Goal: Transaction & Acquisition: Purchase product/service

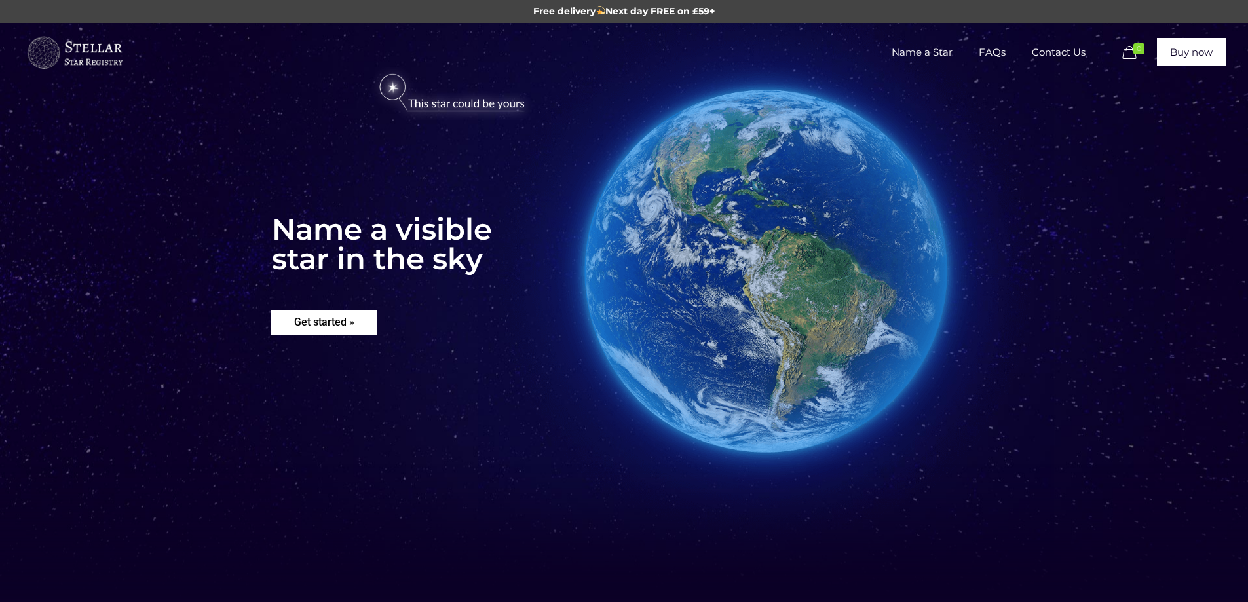
click at [311, 317] on rs-layer "Get started »" at bounding box center [324, 322] width 106 height 25
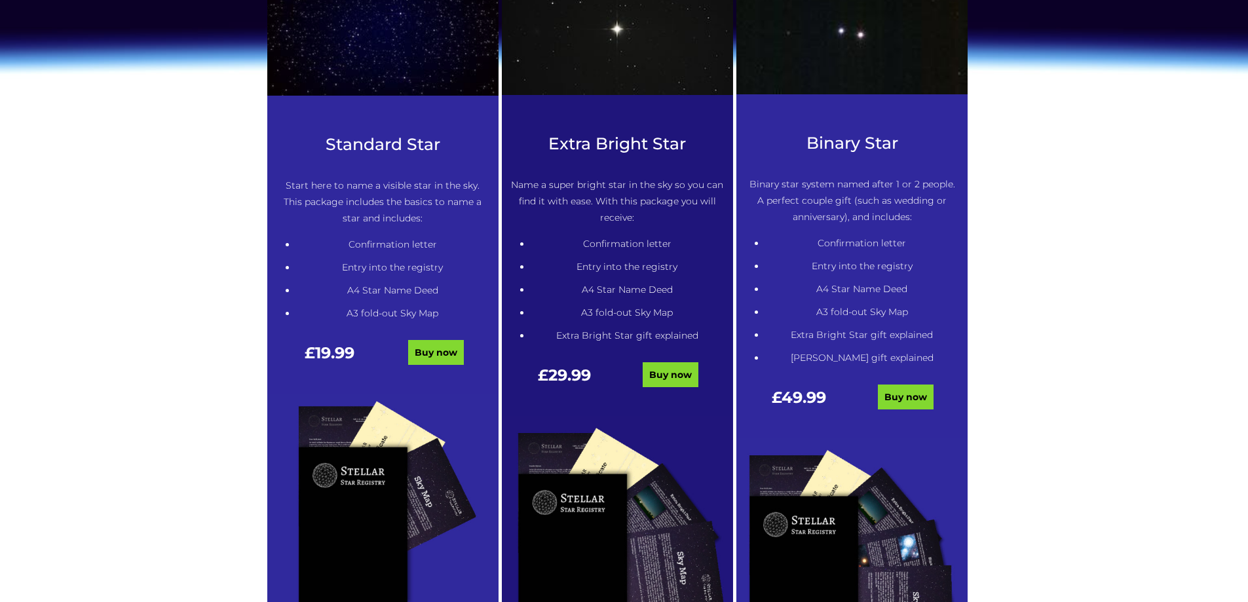
scroll to position [665, 0]
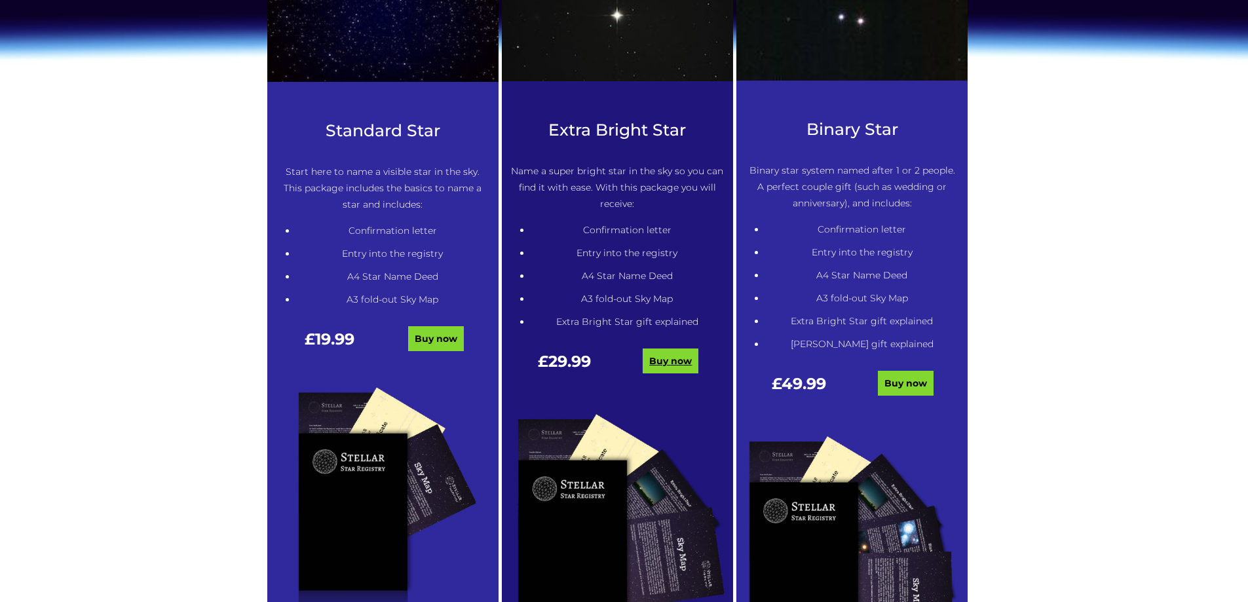
click at [684, 365] on link "Buy now" at bounding box center [670, 360] width 56 height 25
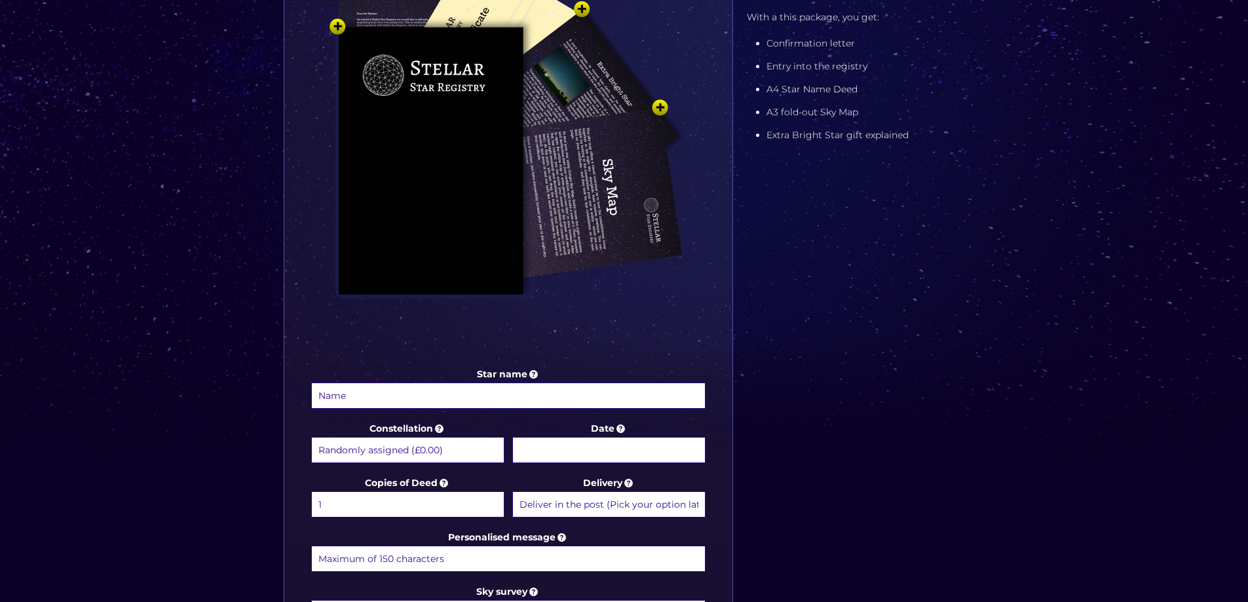
scroll to position [524, 0]
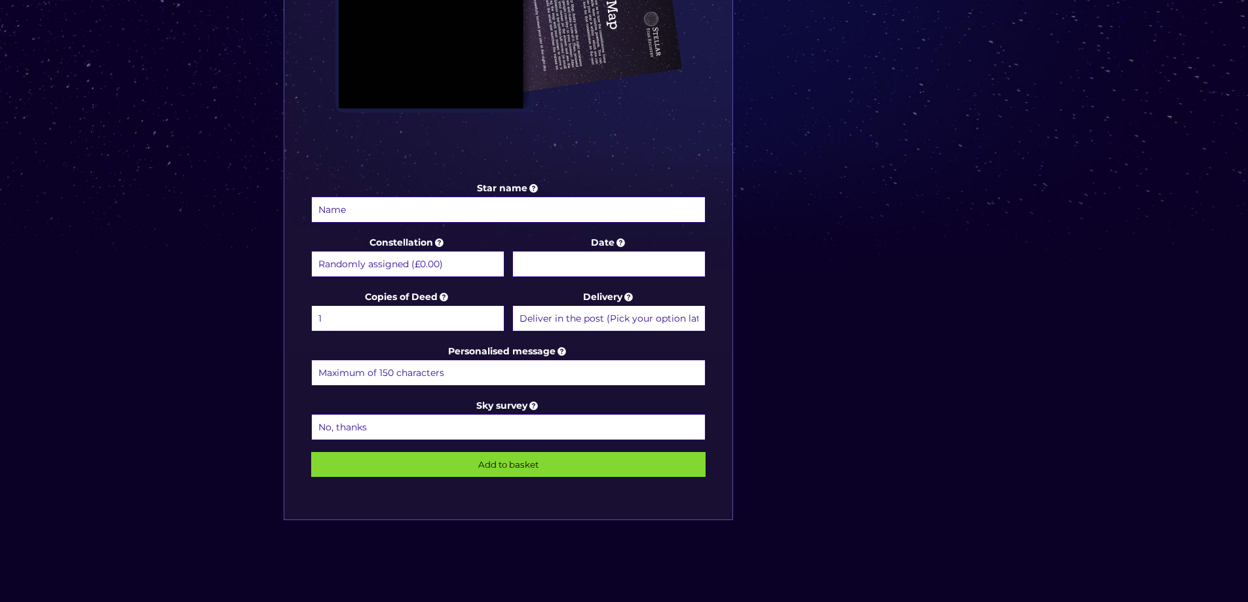
click at [461, 258] on select "Randomly assigned (£0.00) Aquarius - 20 Jan - 18 Feb (+£9.99) Aries - 21 Mar - …" at bounding box center [407, 264] width 193 height 26
select select "Virgo - 23 Aug - 22 Sep (+£9.99)"
click at [311, 251] on select "Randomly assigned (£0.00) Aquarius - 20 Jan - 18 Feb (+£9.99) Aries - 21 Mar - …" at bounding box center [407, 264] width 193 height 26
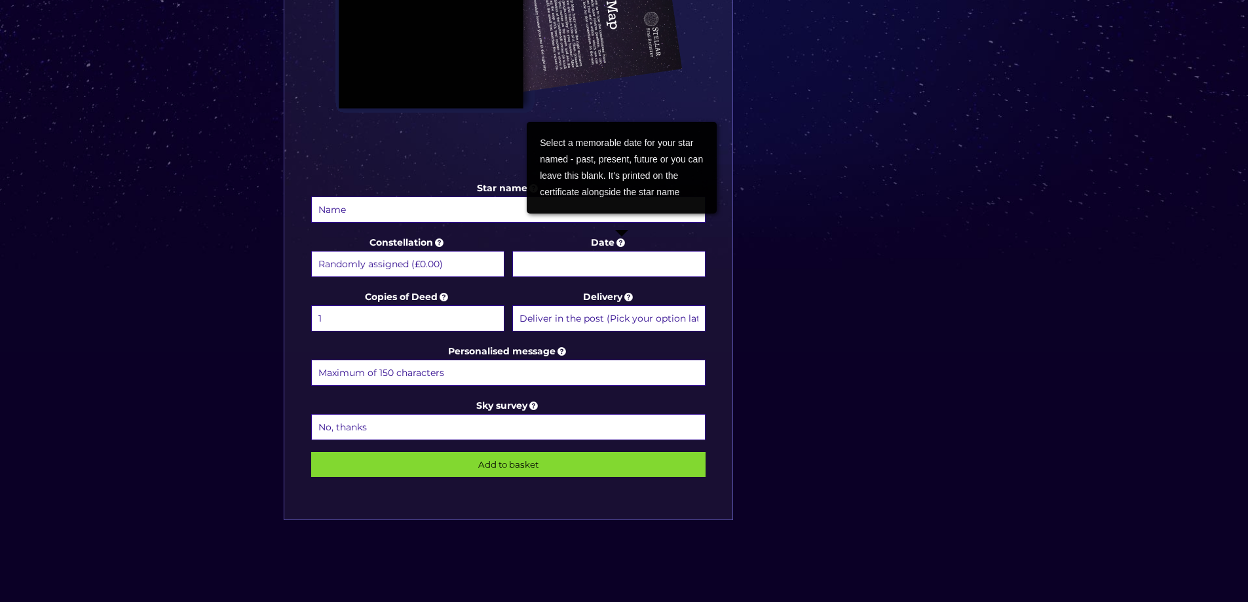
click at [622, 242] on icon at bounding box center [620, 242] width 13 height 12
click at [622, 251] on input "Date" at bounding box center [608, 264] width 193 height 26
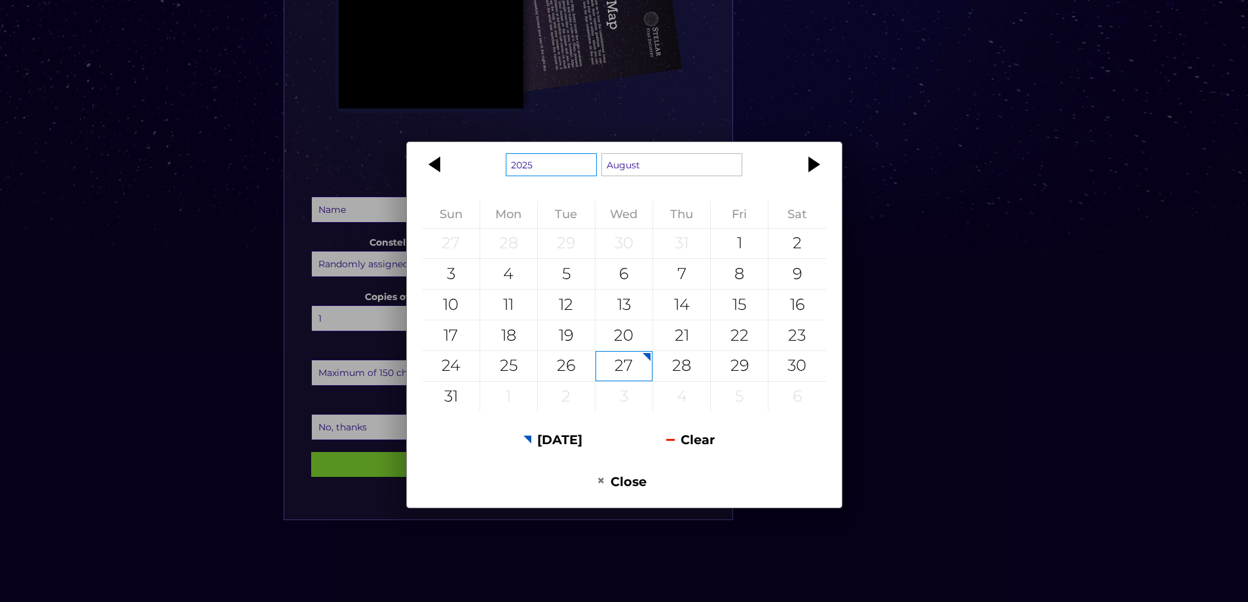
click at [521, 164] on select "1925 1926 1927 1928 1929 1930 1931 1932 1933 1934 1935 1936 1937 1938 1939 1940…" at bounding box center [551, 164] width 91 height 23
click at [679, 166] on select "January February March April May June July August September October November De…" at bounding box center [671, 164] width 141 height 23
click at [671, 329] on div "21" at bounding box center [681, 335] width 57 height 30
type input "21 September 2000"
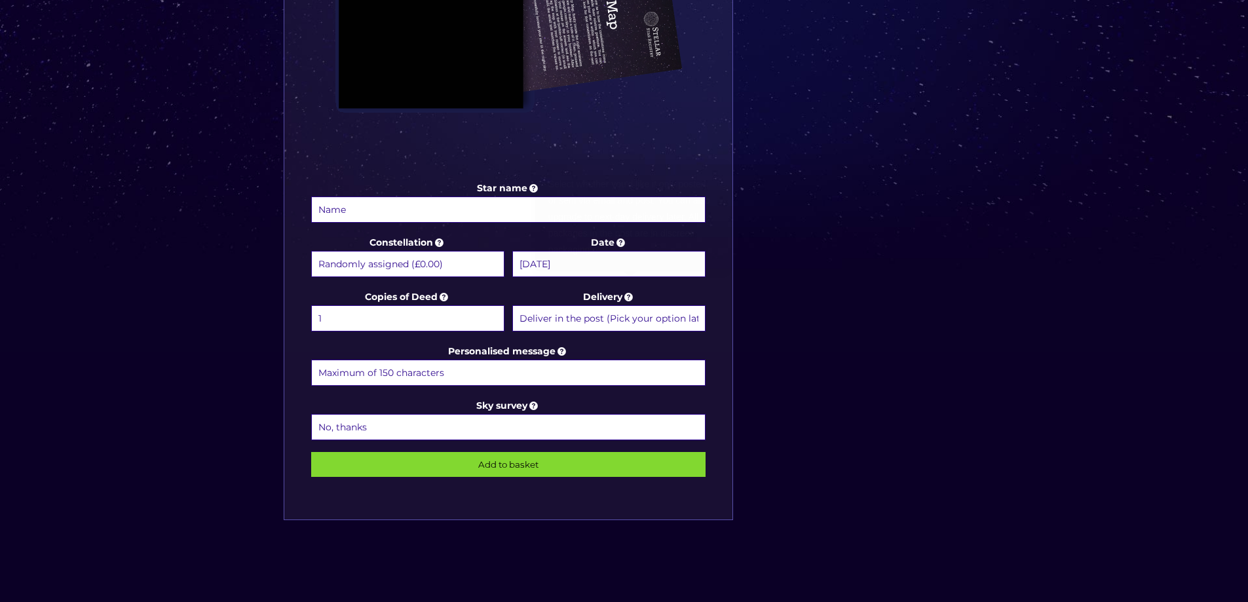
click at [627, 315] on select "Deliver in the post (Pick your option later) Deliver in the post and by Email (…" at bounding box center [608, 318] width 193 height 26
click at [887, 392] on div "Star name Star name two (Optional) Constellation Randomly assigned (£0.00) Aqua…" at bounding box center [624, 127] width 694 height 837
click at [533, 407] on icon at bounding box center [533, 406] width 13 height 12
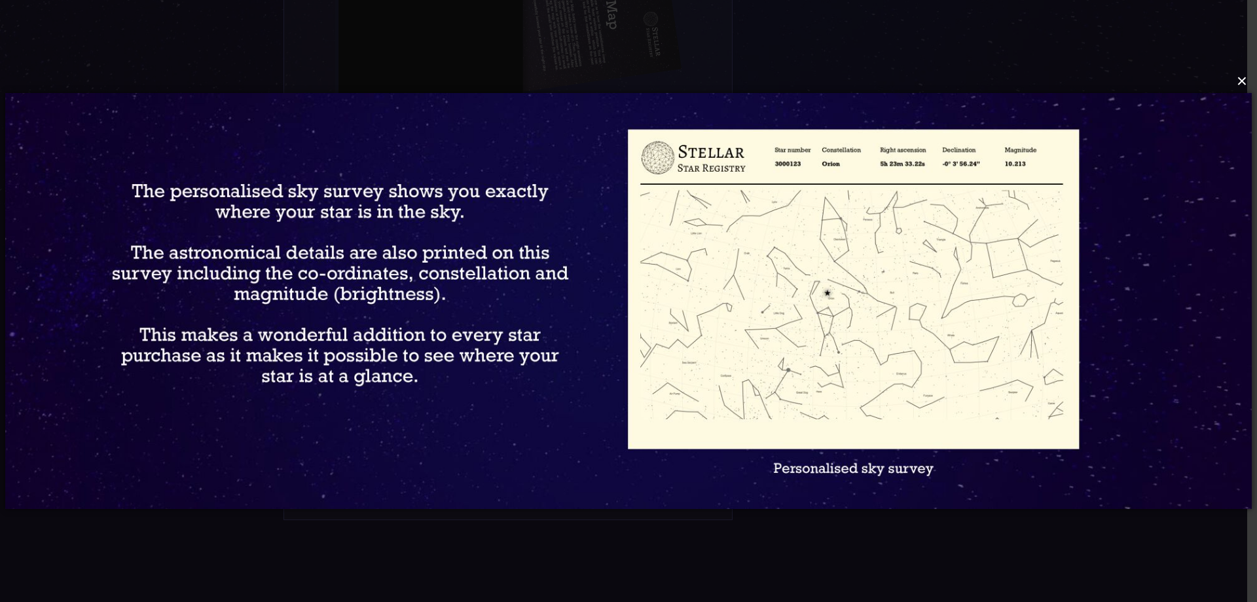
click at [1240, 80] on button "×" at bounding box center [628, 81] width 1247 height 29
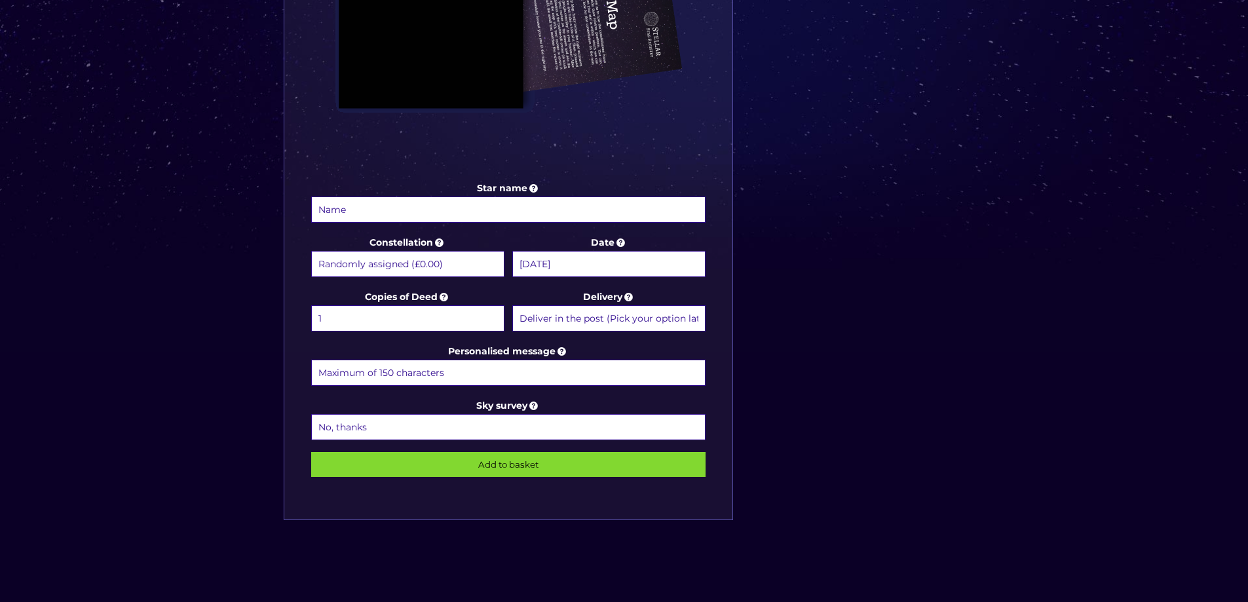
click at [536, 428] on select "No, thanks 1 (+£6.99) 2 (+£11.99) 3 (+£16.99) 4 (+£21.99) 5 (+£26.99) 6 (+£31.9…" at bounding box center [508, 427] width 395 height 26
select select "1 (+£6.99)"
click at [311, 414] on select "No, thanks 1 (+£6.99) 2 (+£11.99) 3 (+£16.99) 4 (+£21.99) 5 (+£26.99) 6 (+£31.9…" at bounding box center [508, 427] width 395 height 26
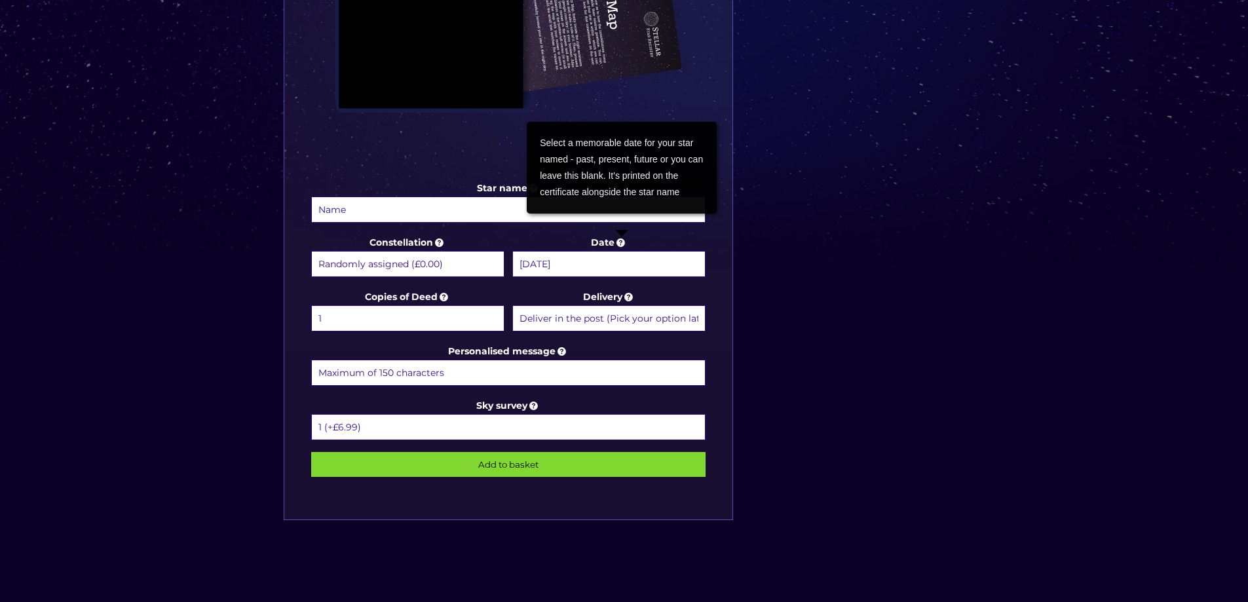
click at [622, 241] on icon at bounding box center [620, 242] width 13 height 12
click at [622, 251] on input "21 September 2000" at bounding box center [608, 264] width 193 height 26
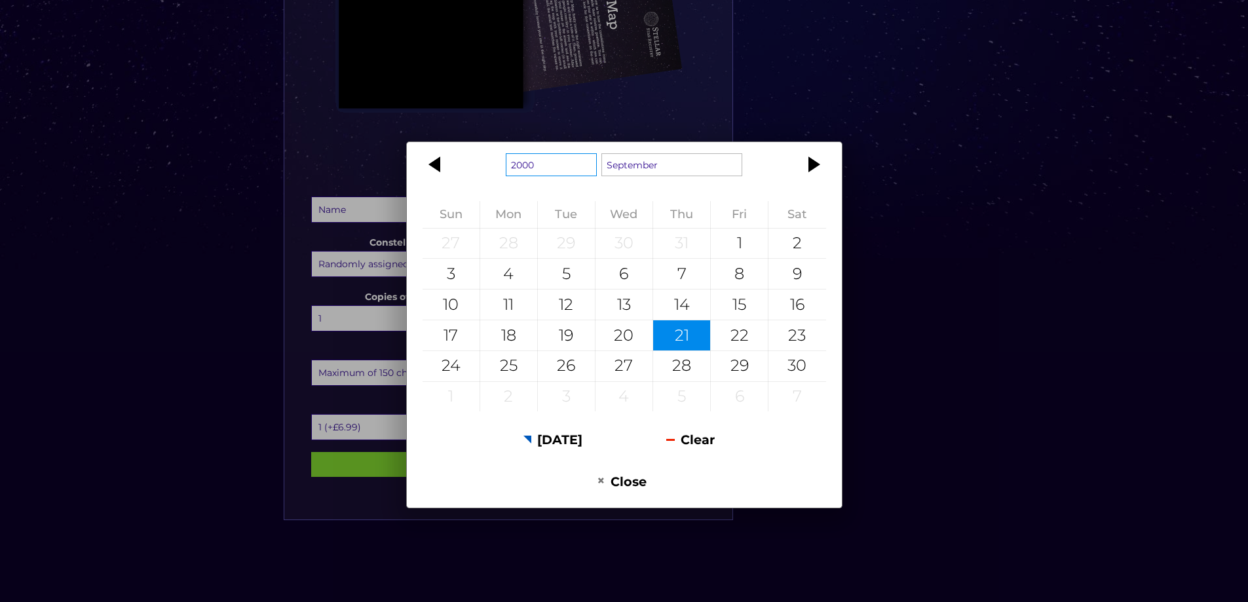
click at [568, 160] on select "1900 1901 1902 1903 1904 1905 1906 1907 1908 1909 1910 1911 1912 1913 1914 1915…" at bounding box center [551, 164] width 91 height 23
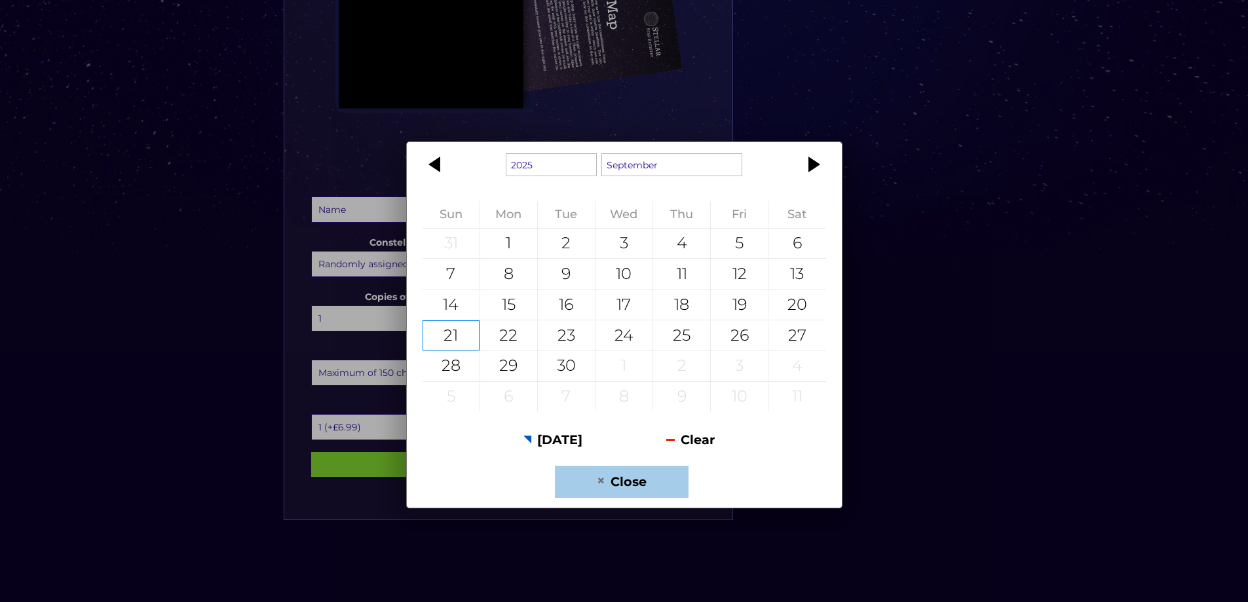
click at [630, 472] on button "Close" at bounding box center [621, 482] width 133 height 32
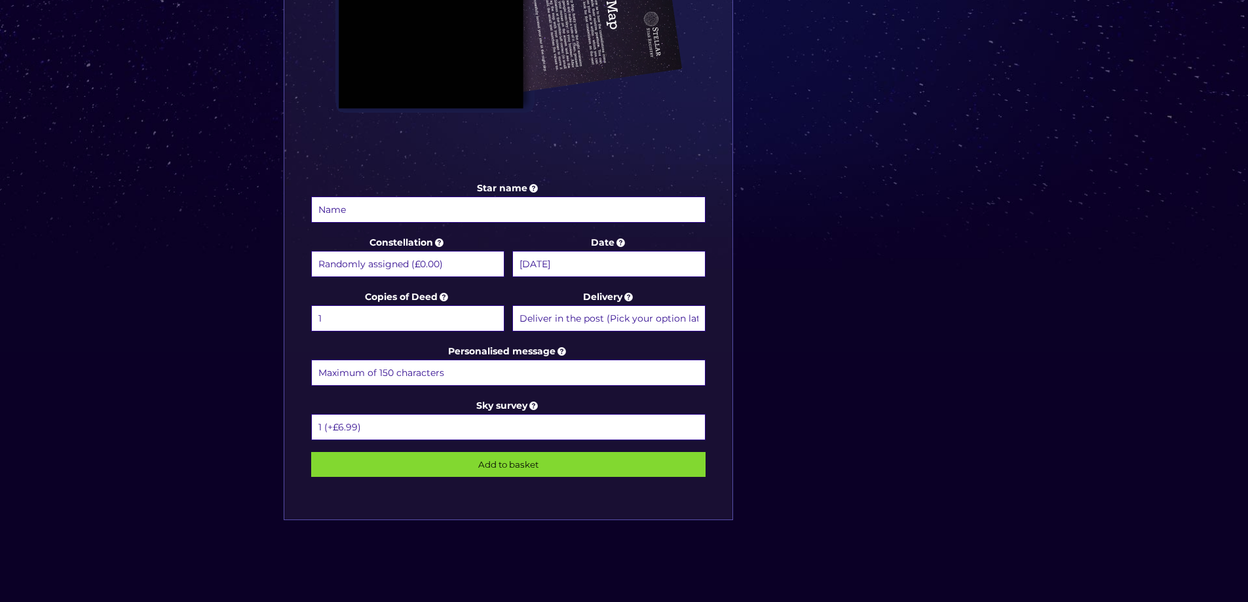
click at [625, 263] on input "[DATE]" at bounding box center [608, 264] width 193 height 26
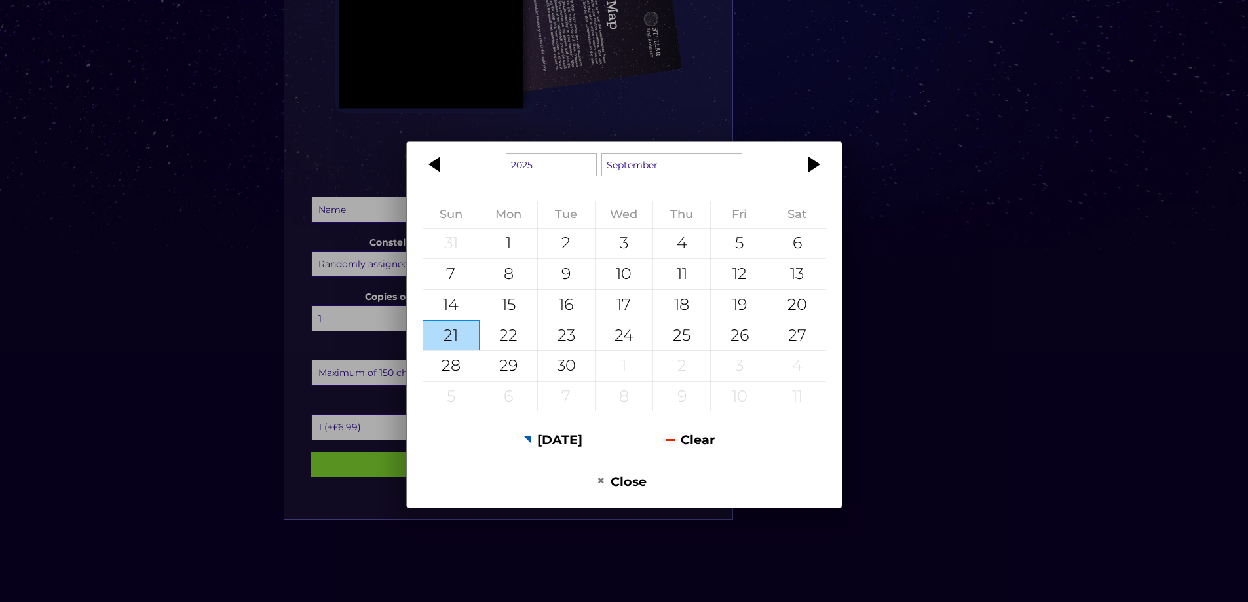
click at [438, 338] on div "21" at bounding box center [450, 335] width 57 height 30
type input "21 September 2025"
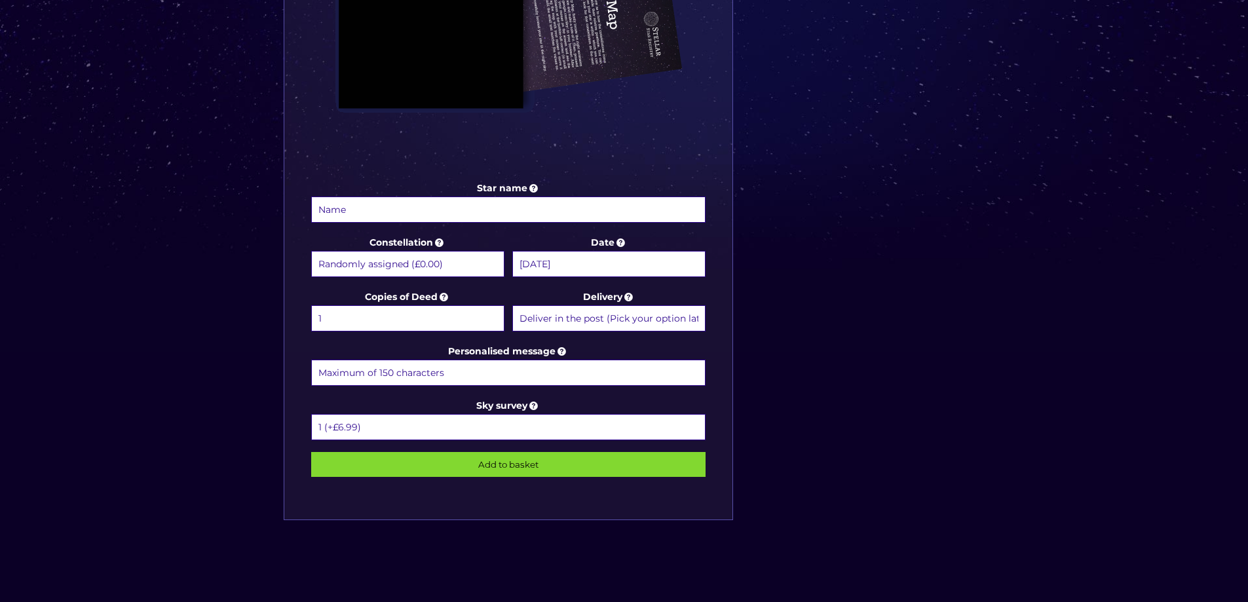
click at [387, 206] on input "Star name" at bounding box center [508, 209] width 395 height 26
type input "[PERSON_NAME]"
click at [518, 461] on input "Add to basket" at bounding box center [508, 464] width 395 height 25
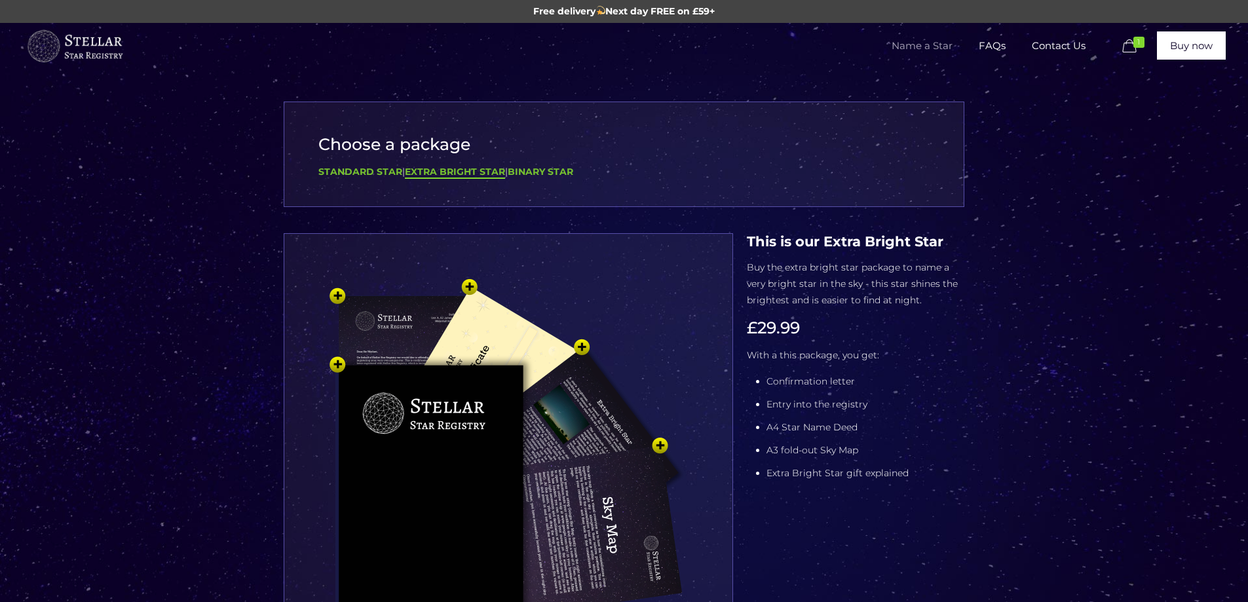
select select "Virgo - [DATE] - [DATE] (+£9.99)"
select select "1 (+£6.99)"
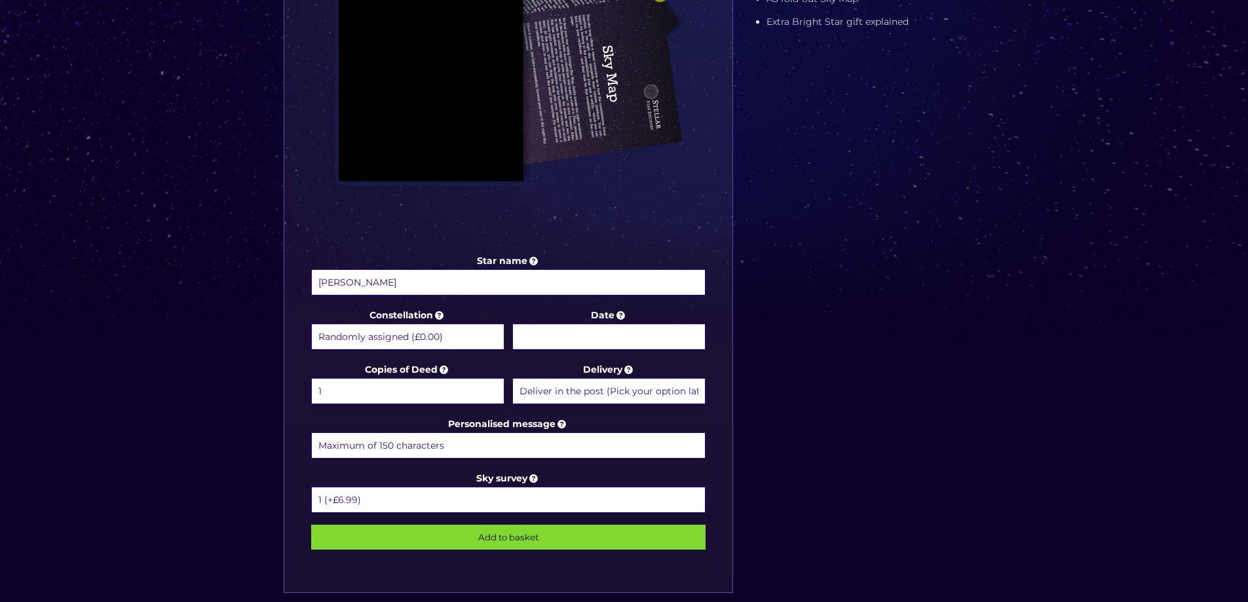
scroll to position [458, 0]
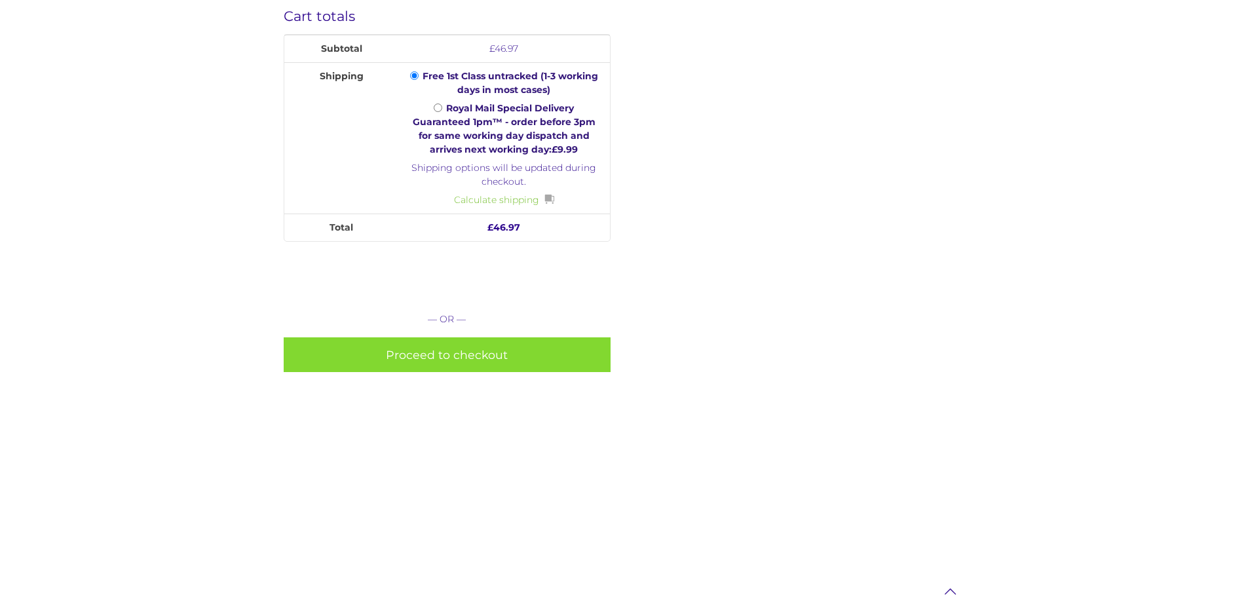
scroll to position [589, 0]
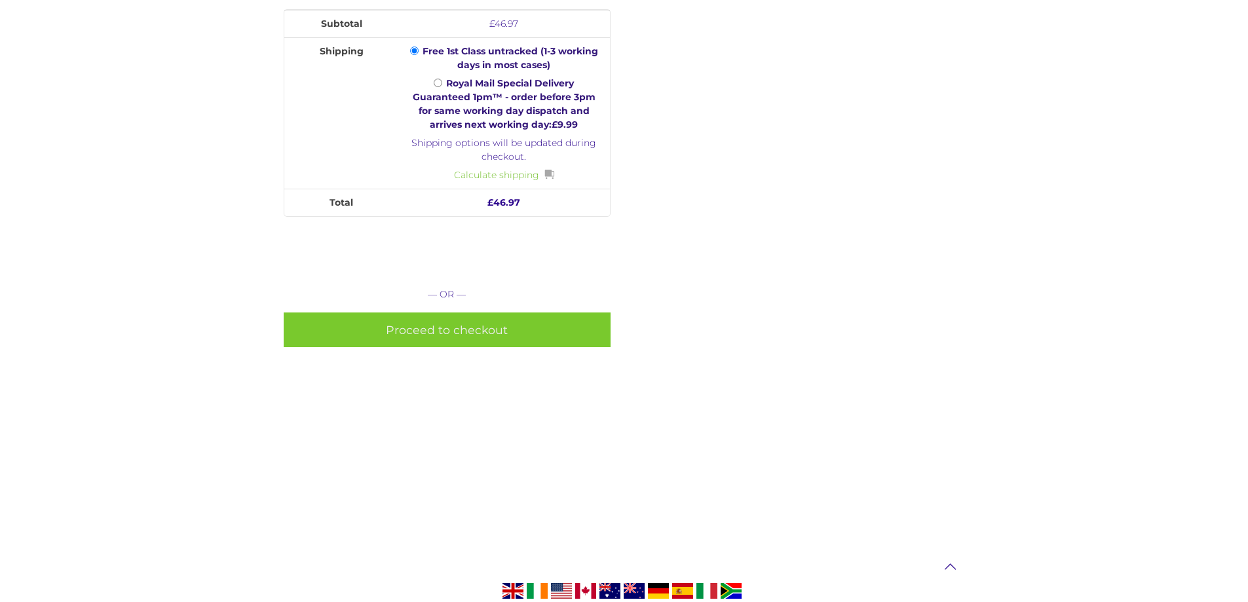
click at [436, 323] on link "Proceed to checkout" at bounding box center [447, 329] width 327 height 35
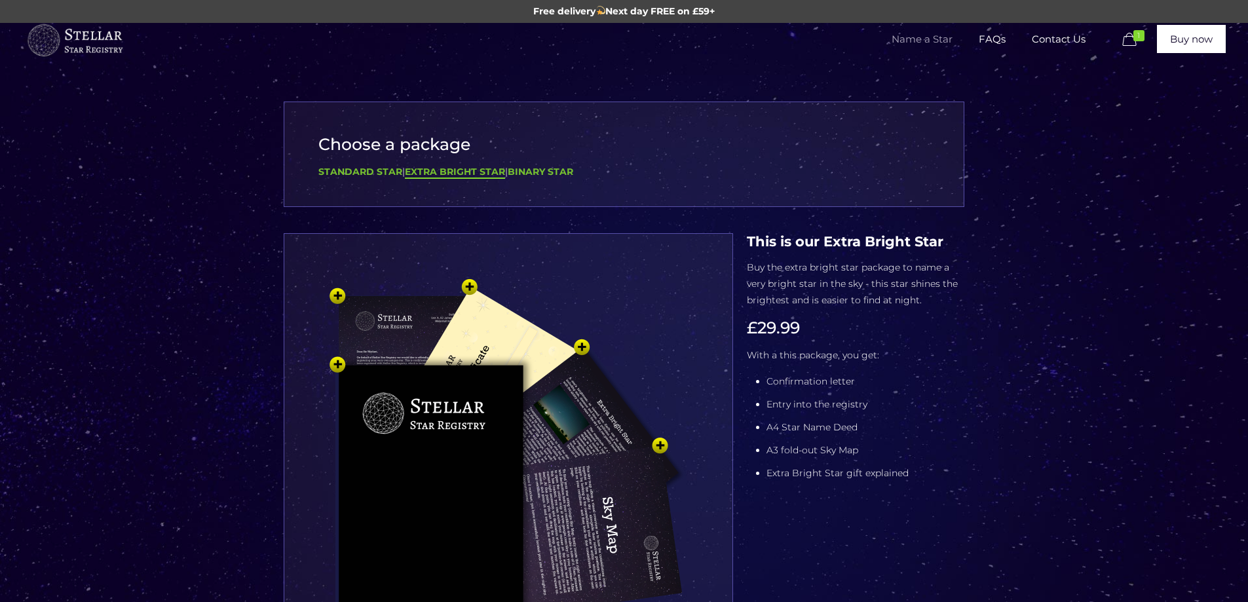
select select "Virgo - [DATE] - [DATE] (+£9.99)"
select select "1 (+£6.99)"
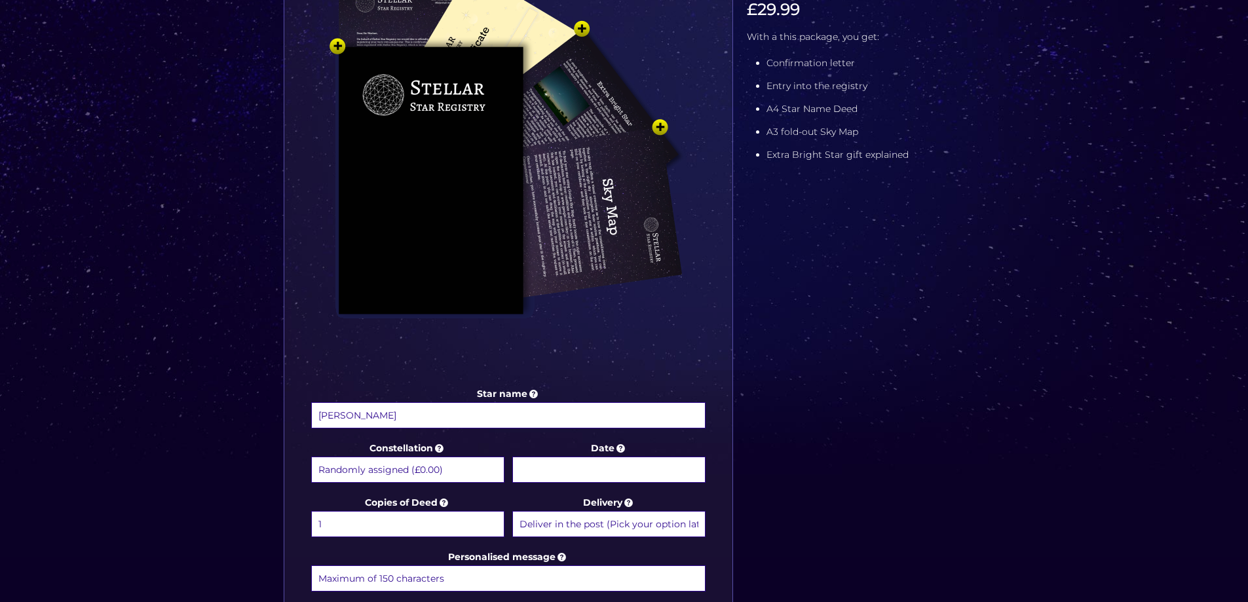
scroll to position [131, 0]
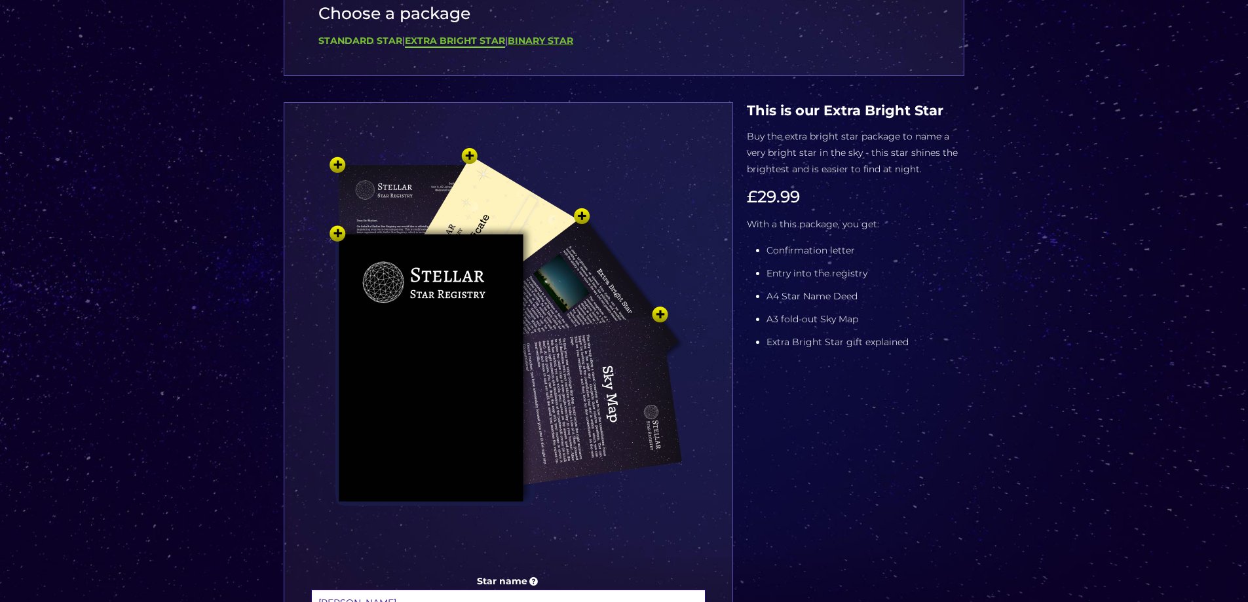
click at [534, 42] on b "Binary Star" at bounding box center [540, 41] width 65 height 12
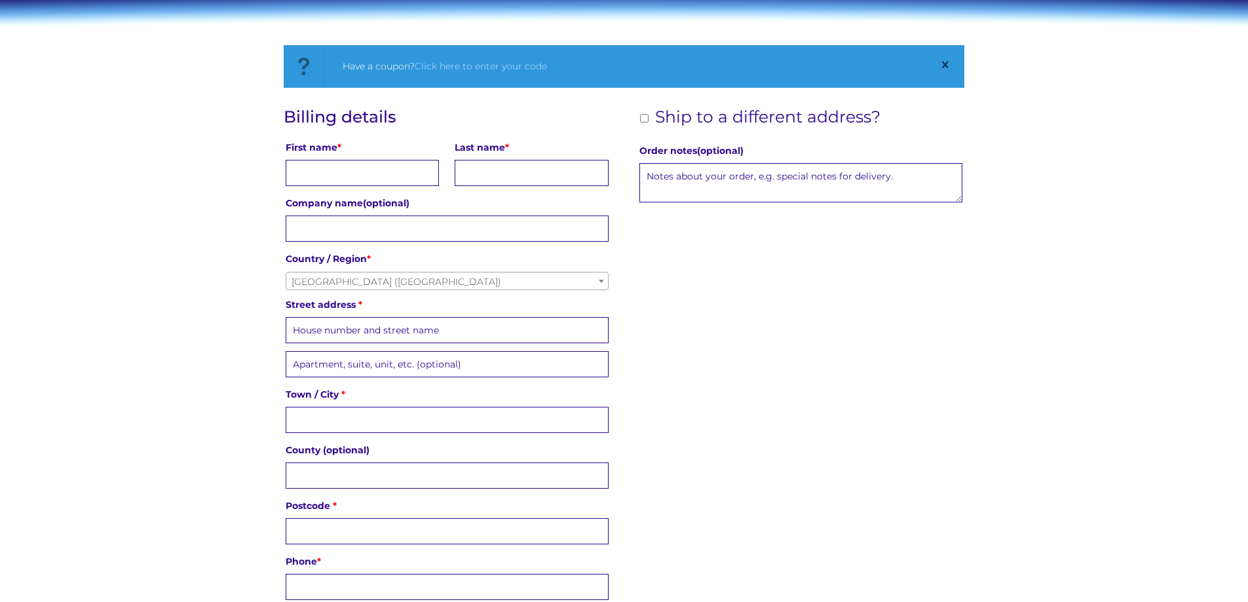
scroll to position [196, 0]
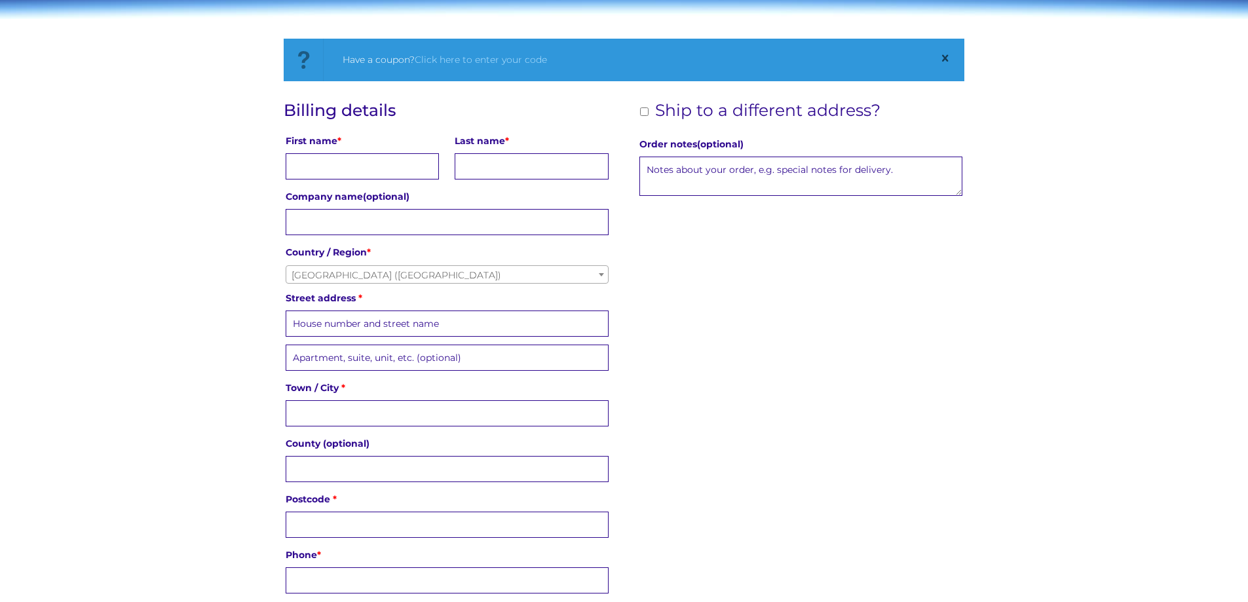
click at [369, 160] on input "First name *" at bounding box center [362, 166] width 153 height 26
type input "Gail"
type input "Browning"
type input "Bracebridge, Chapel Close, Honeydon"
type input "Honeydon"
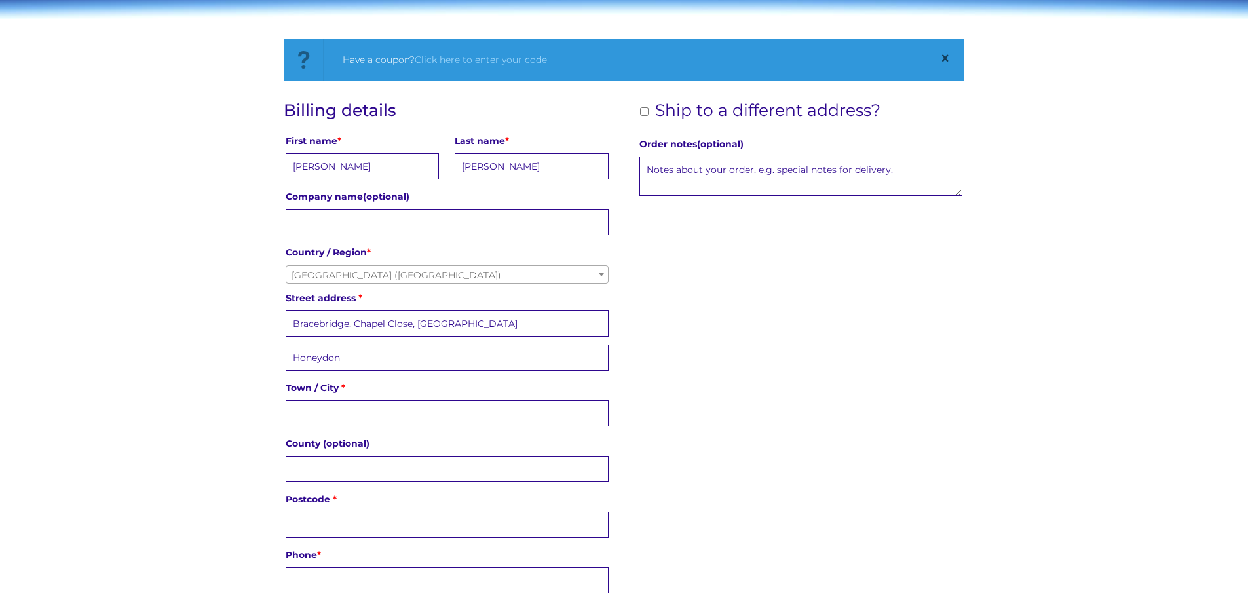
type input "Bedford"
type input "Bedfordshire"
type input "MK44 2NE"
type input "07752648640"
type input "[EMAIL_ADDRESS][DOMAIN_NAME]"
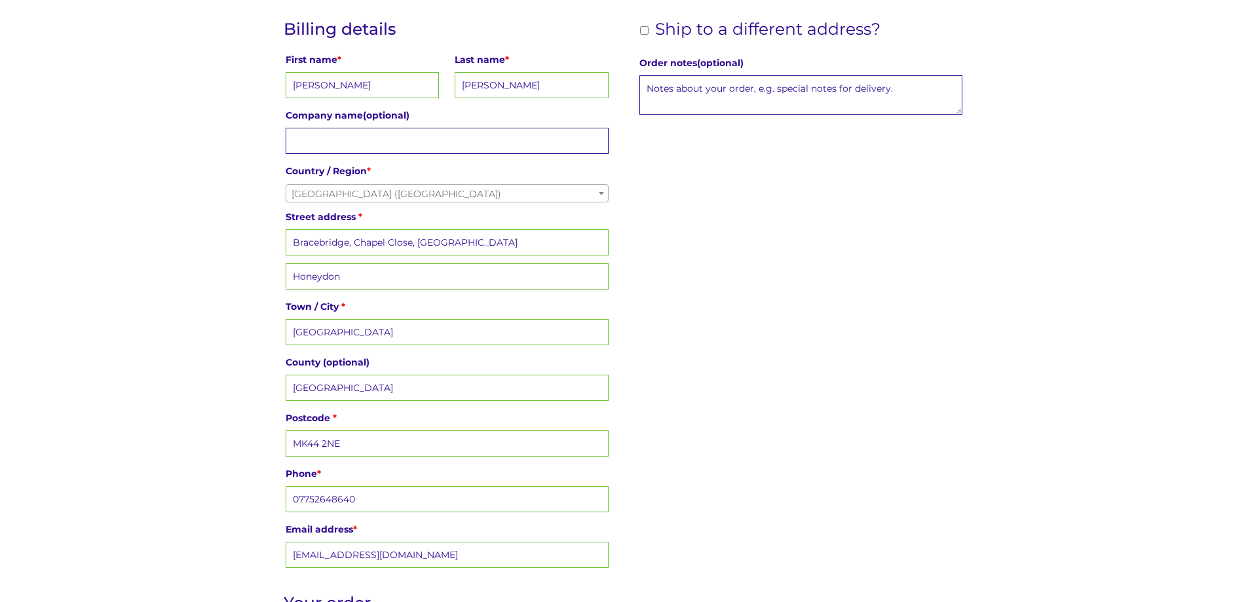
scroll to position [458, 0]
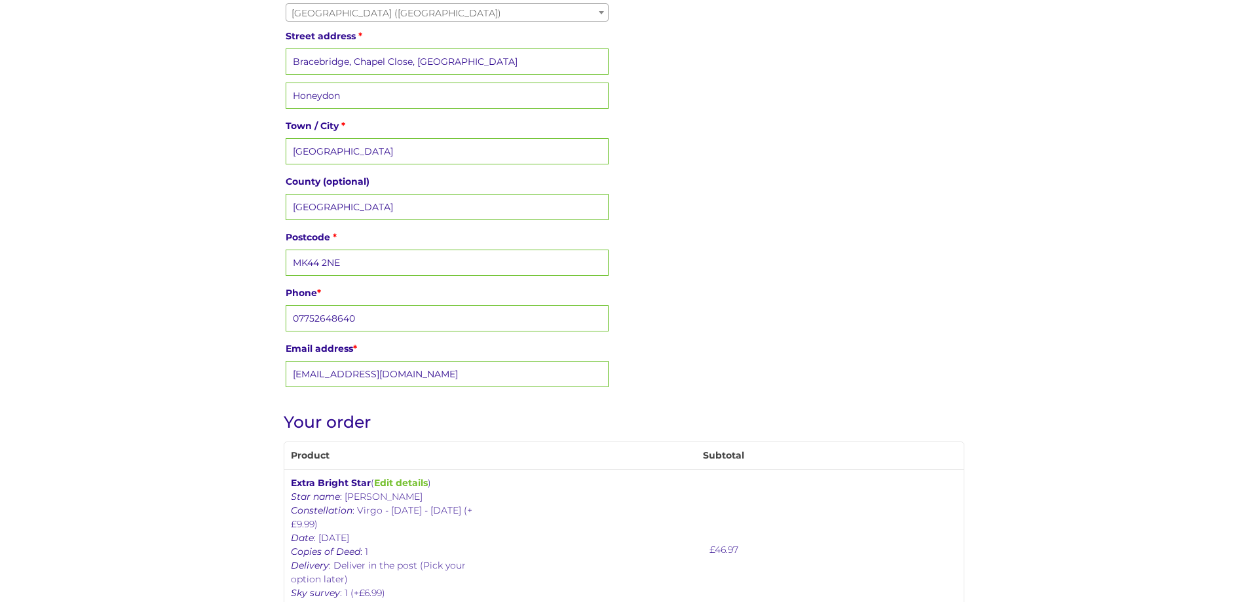
drag, startPoint x: 486, startPoint y: 64, endPoint x: 352, endPoint y: 62, distance: 134.3
click at [352, 62] on input "Bracebridge, Chapel Close, Honeydon" at bounding box center [447, 61] width 323 height 26
type input "Bracebridge"
type input "Chapel Close"
type input "Honeydon"
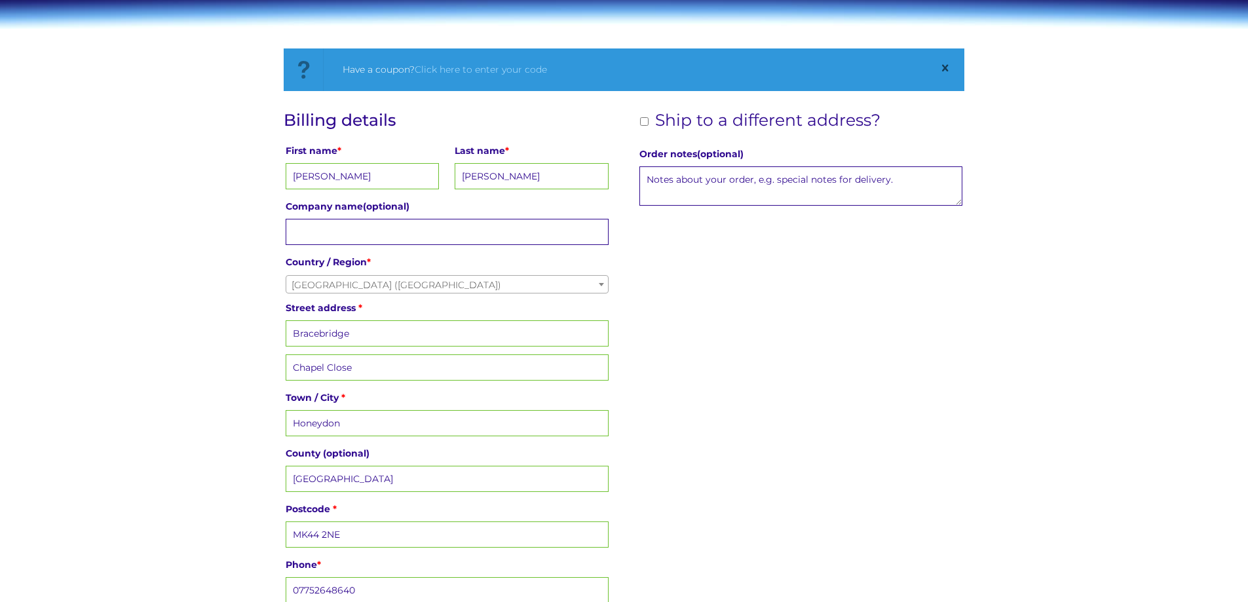
scroll to position [0, 0]
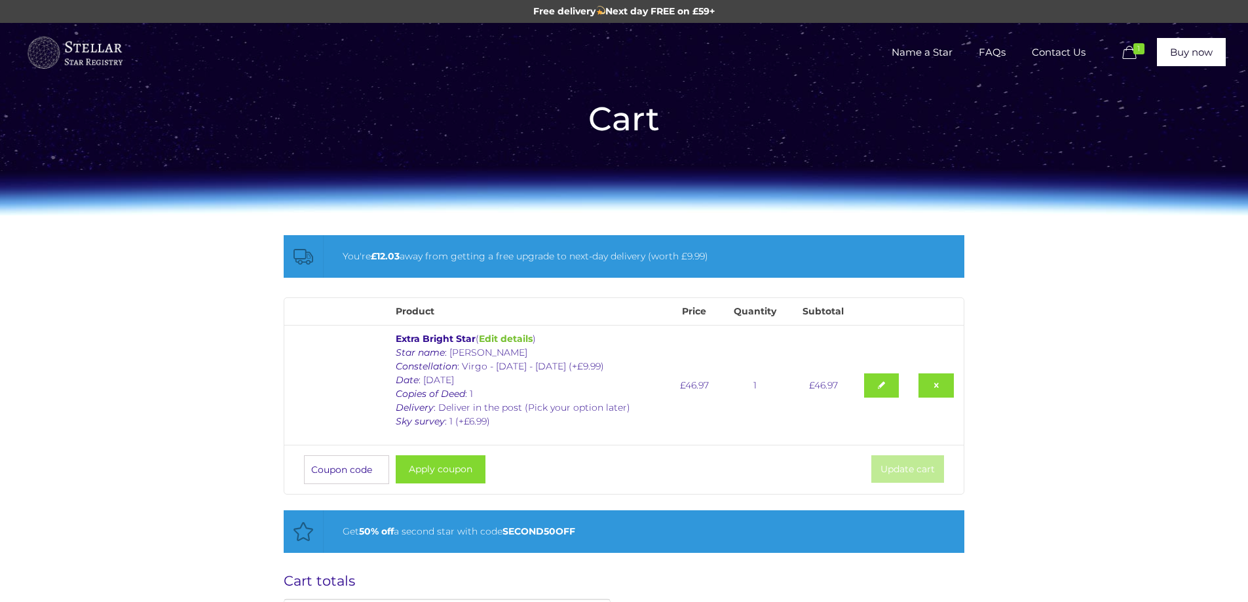
scroll to position [589, 0]
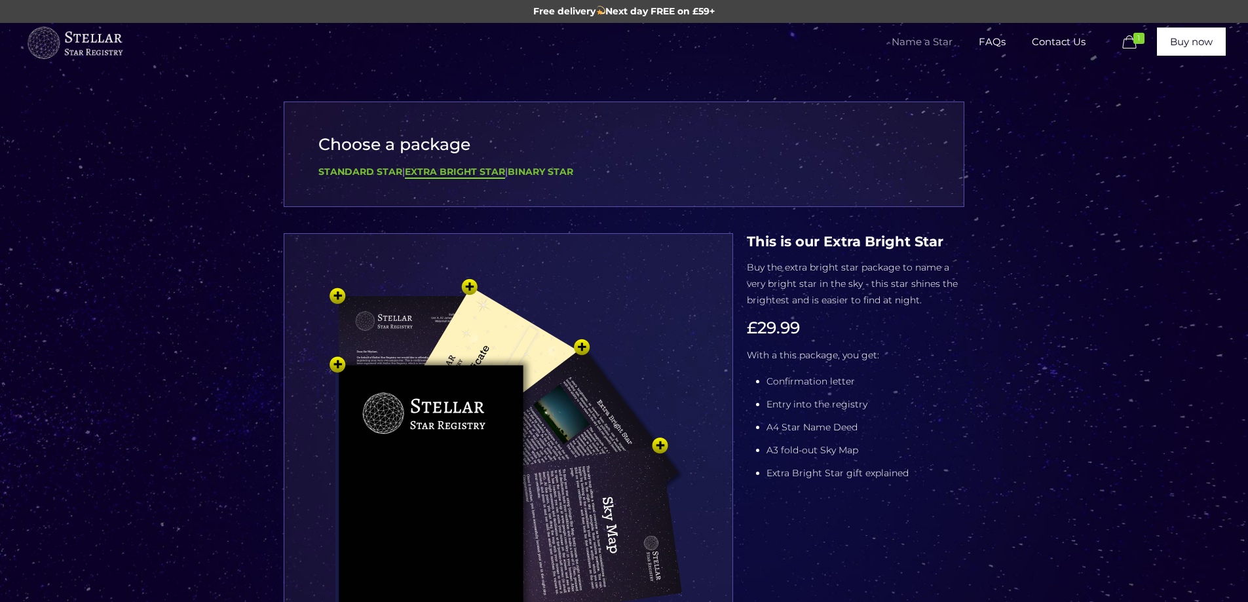
select select "Virgo - [DATE] - [DATE] (+£9.99)"
select select "1 (+£6.99)"
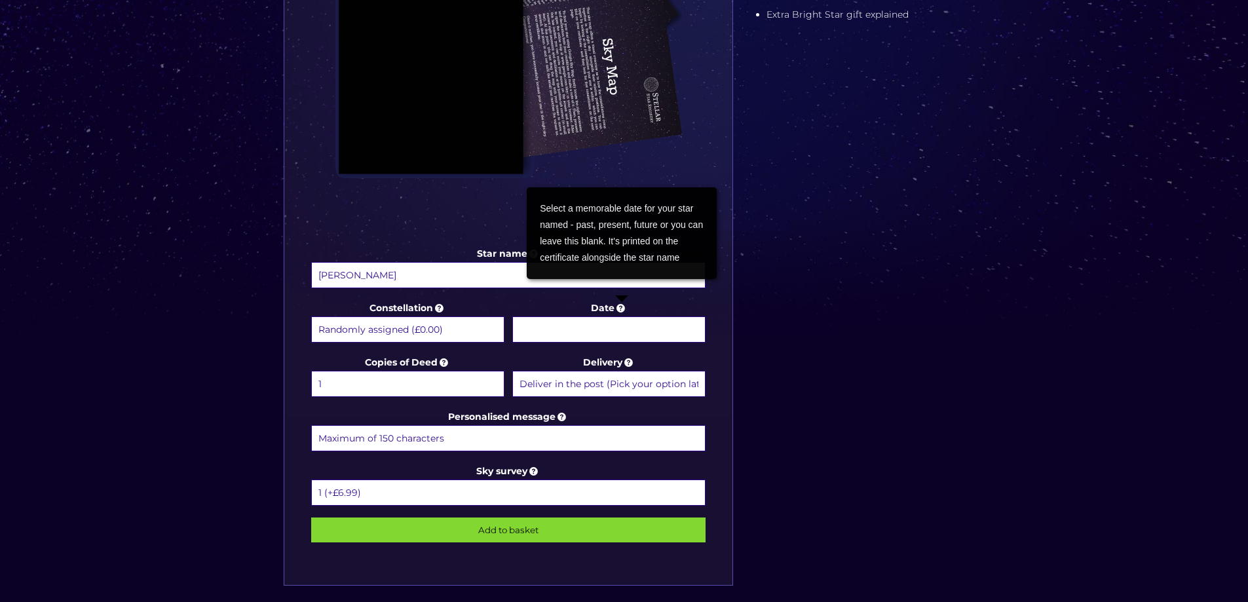
click at [622, 308] on icon at bounding box center [620, 308] width 13 height 12
click at [622, 316] on input "Date" at bounding box center [608, 329] width 193 height 26
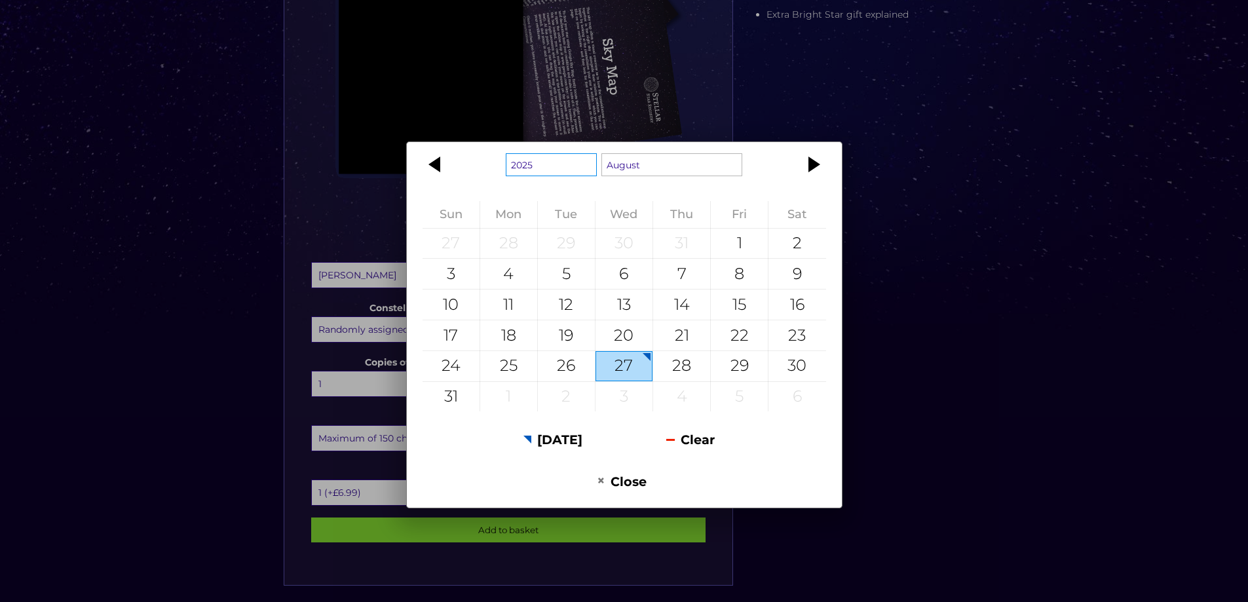
click at [580, 158] on select "1925 1926 1927 1928 1929 1930 1931 1932 1933 1934 1935 1936 1937 1938 1939 1940…" at bounding box center [551, 164] width 91 height 23
click at [674, 162] on select "January February March April May June July August September October November De…" at bounding box center [671, 164] width 141 height 23
click at [680, 332] on div "21" at bounding box center [681, 335] width 57 height 30
type input "21 September 2000"
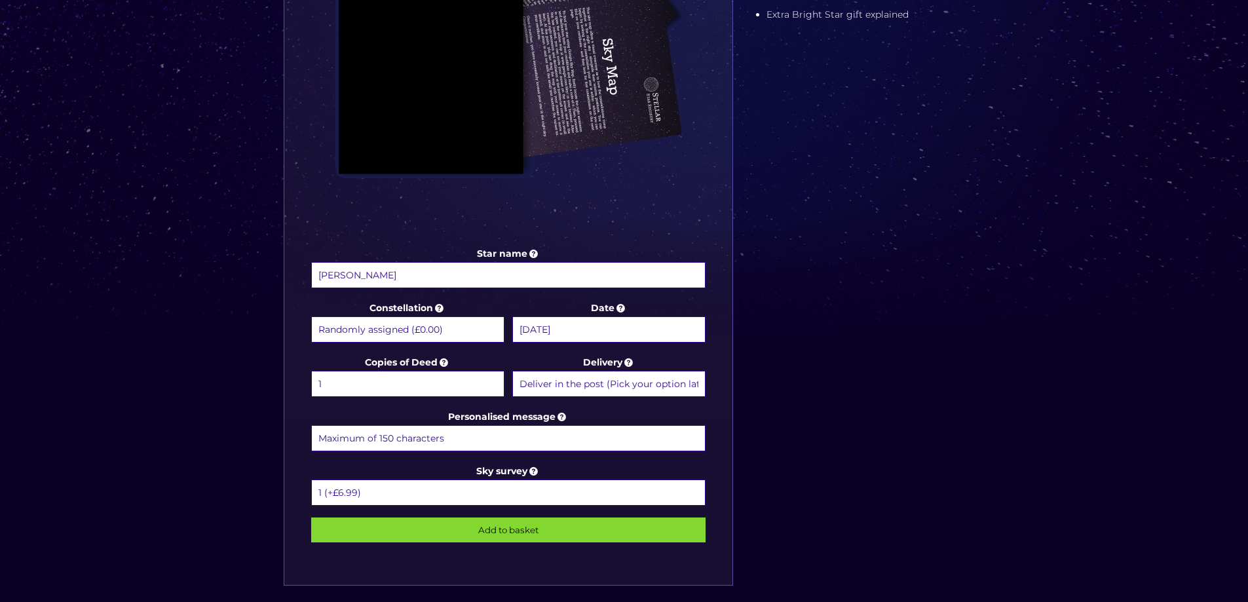
click at [503, 533] on input "Add to basket" at bounding box center [508, 529] width 395 height 25
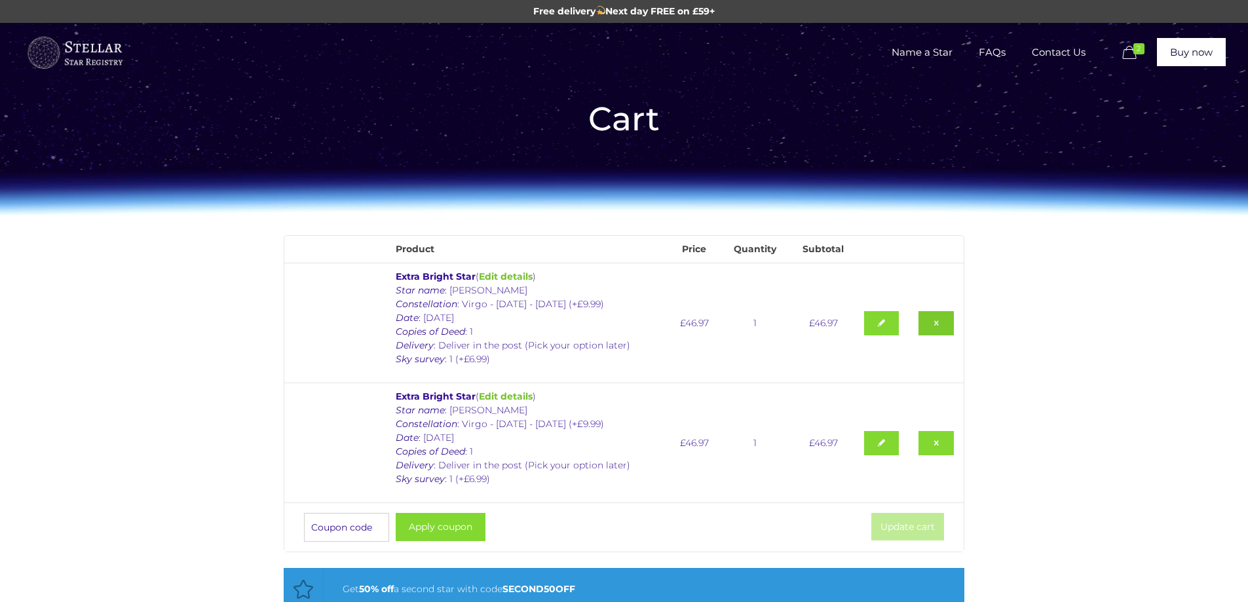
click at [932, 321] on link "Remove this item" at bounding box center [935, 323] width 35 height 24
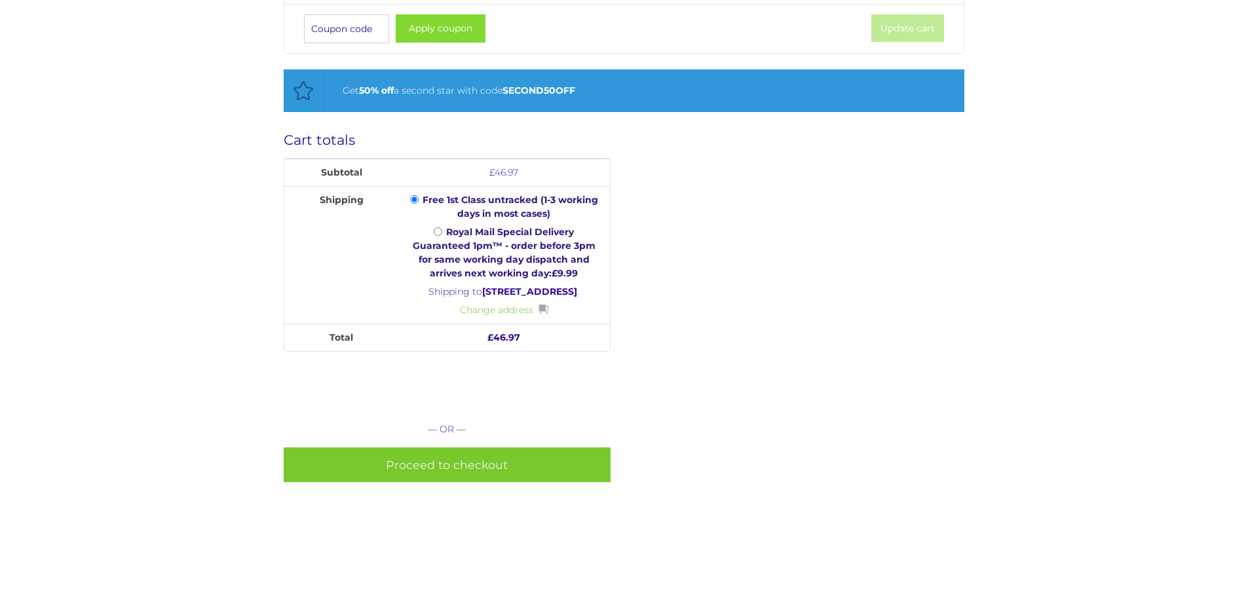
scroll to position [497, 0]
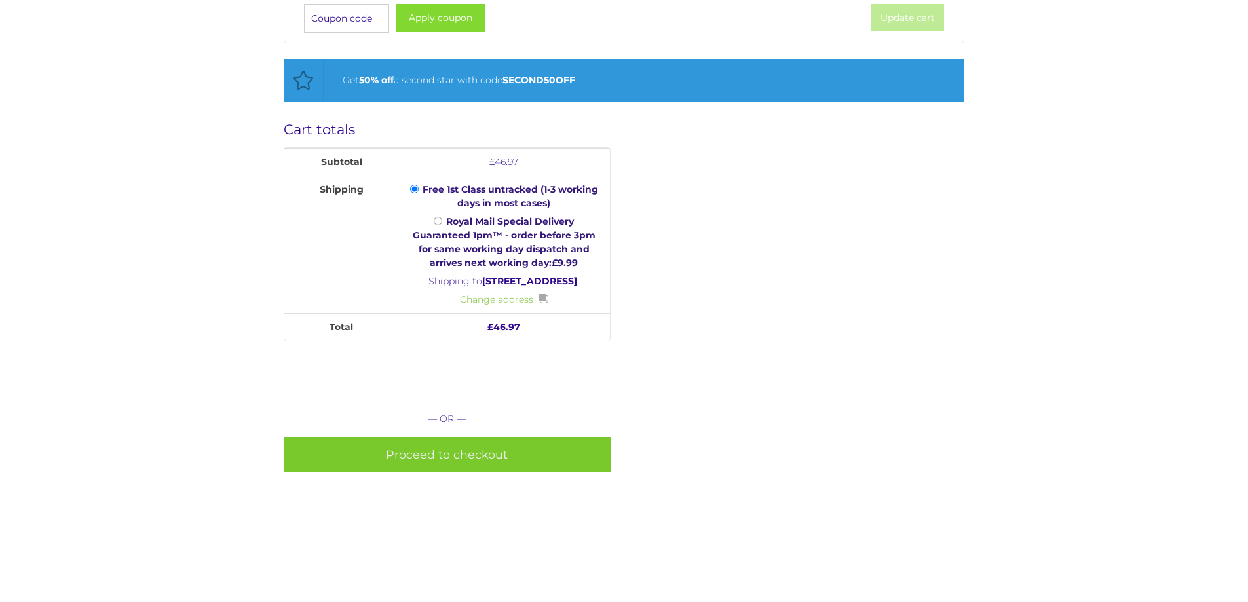
click at [498, 460] on link "Proceed to checkout" at bounding box center [447, 454] width 327 height 35
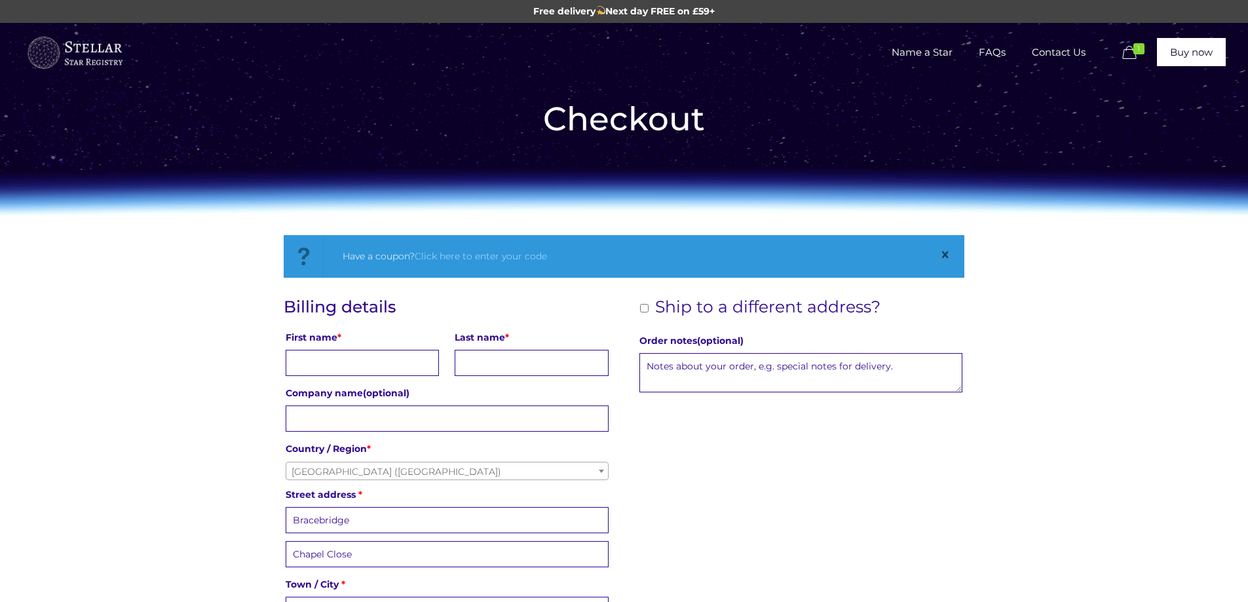
drag, startPoint x: 312, startPoint y: 362, endPoint x: 267, endPoint y: 350, distance: 47.2
click at [312, 362] on input "First name *" at bounding box center [362, 363] width 153 height 26
type input "[PERSON_NAME]"
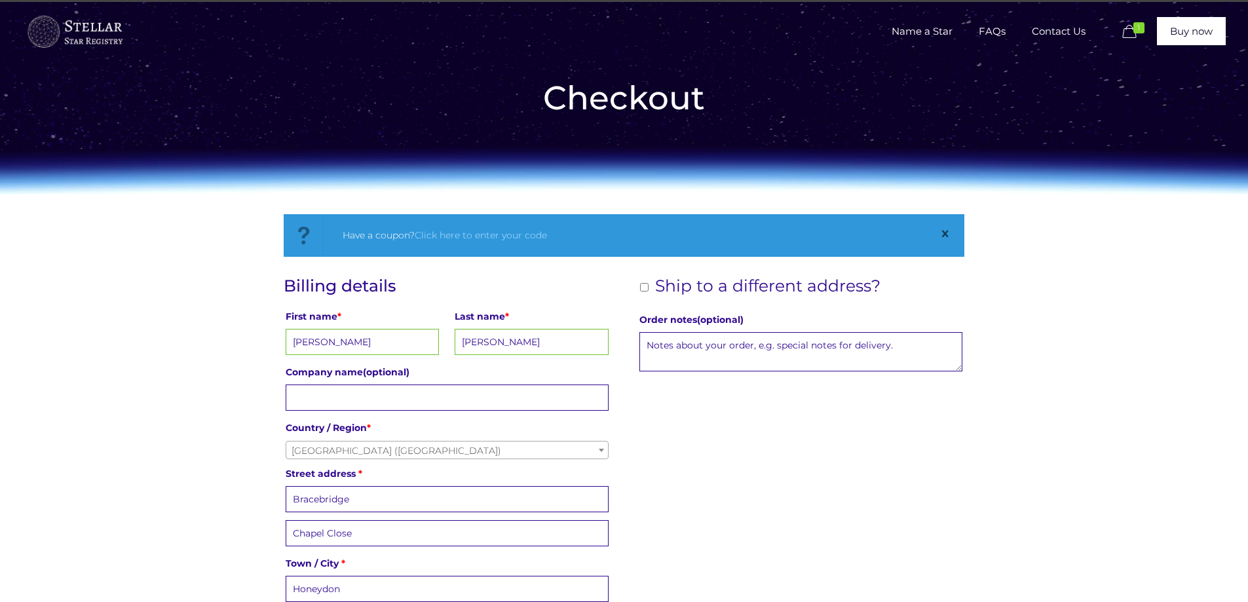
scroll to position [365, 0]
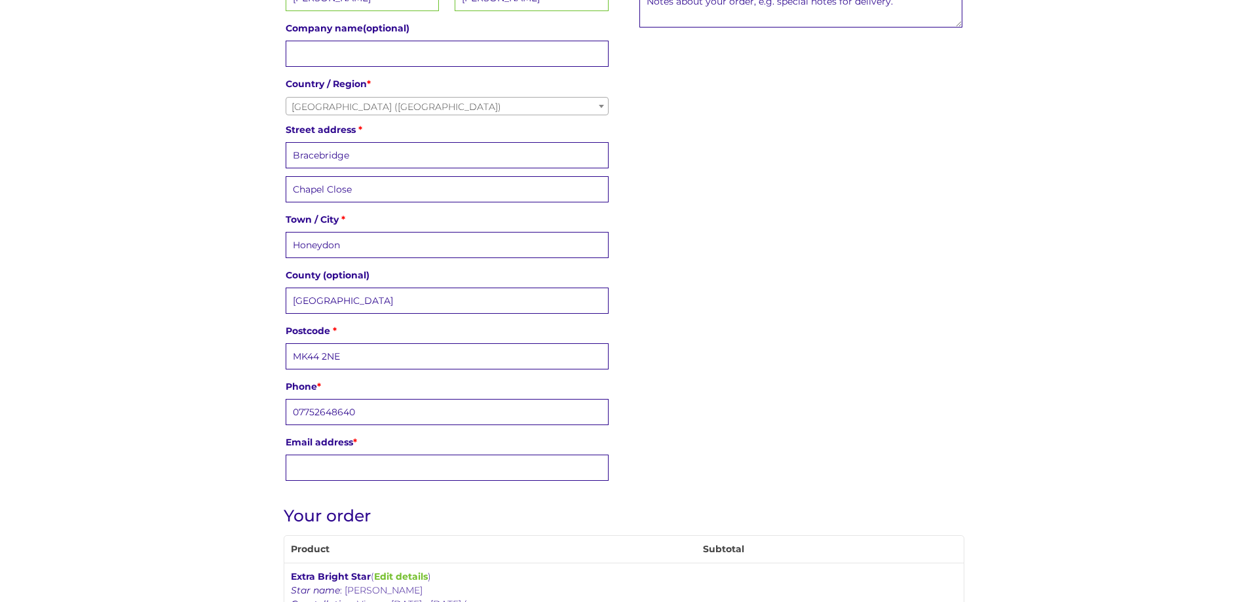
type input "07752648640"
type input "[EMAIL_ADDRESS][DOMAIN_NAME]"
click at [737, 403] on div "Billing details First name * [PERSON_NAME] Last name * [PERSON_NAME] Company na…" at bounding box center [624, 210] width 680 height 554
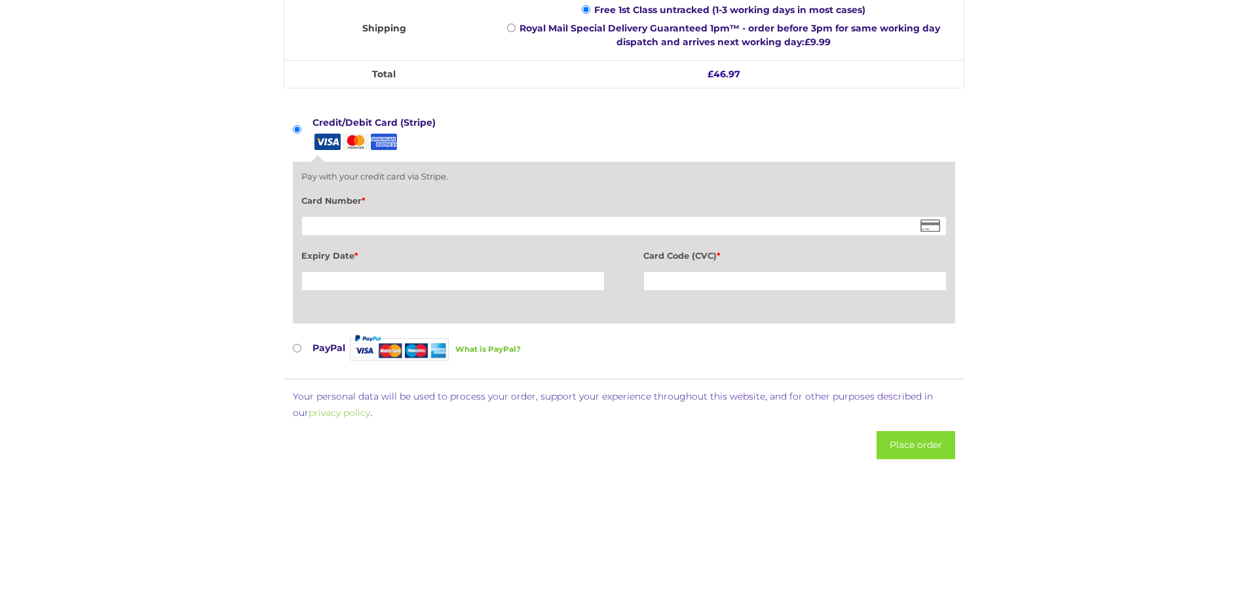
scroll to position [1151, 0]
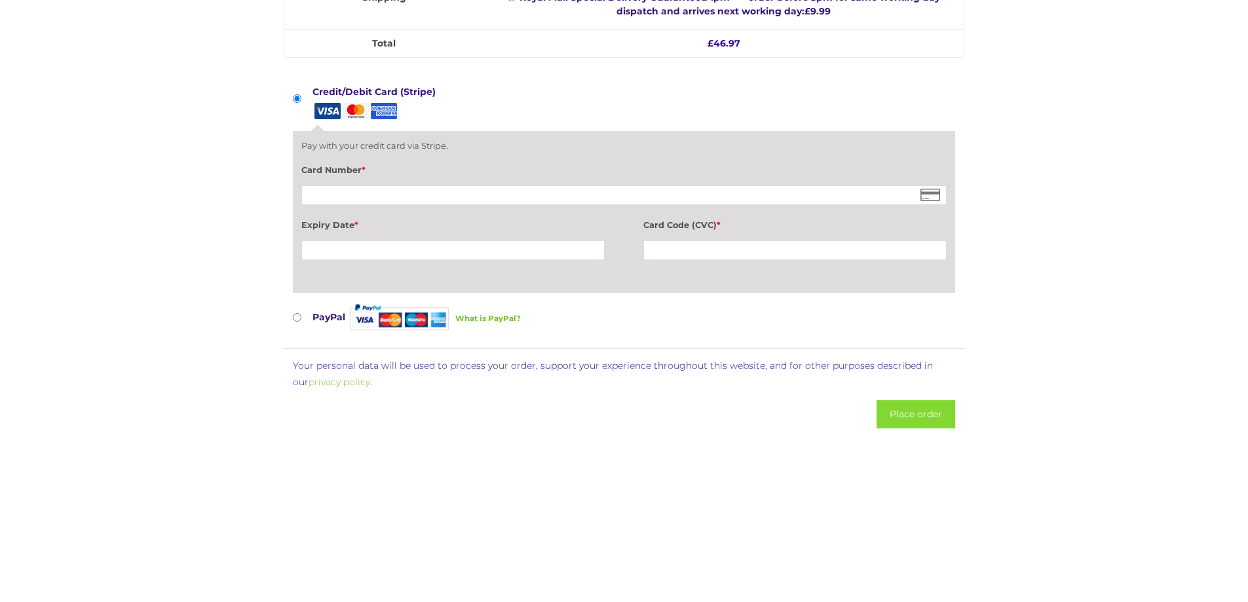
click at [296, 318] on input "PayPal What is PayPal?" at bounding box center [297, 317] width 9 height 9
radio input "true"
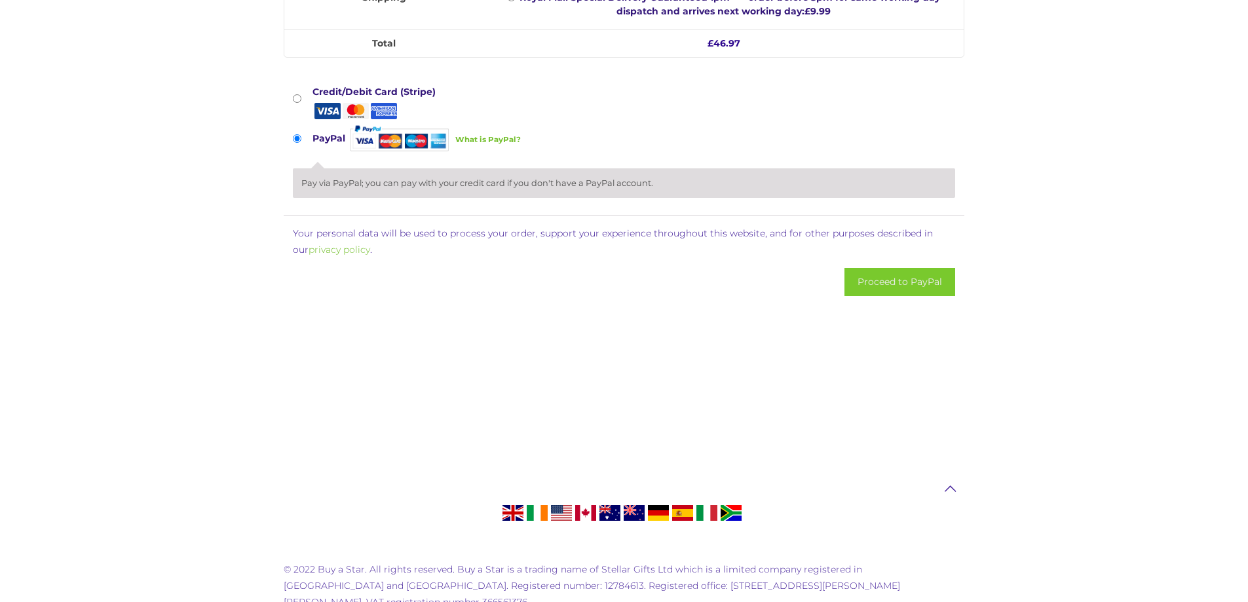
click at [890, 276] on button "Proceed to PayPal" at bounding box center [899, 282] width 111 height 28
